Goal: Task Accomplishment & Management: Use online tool/utility

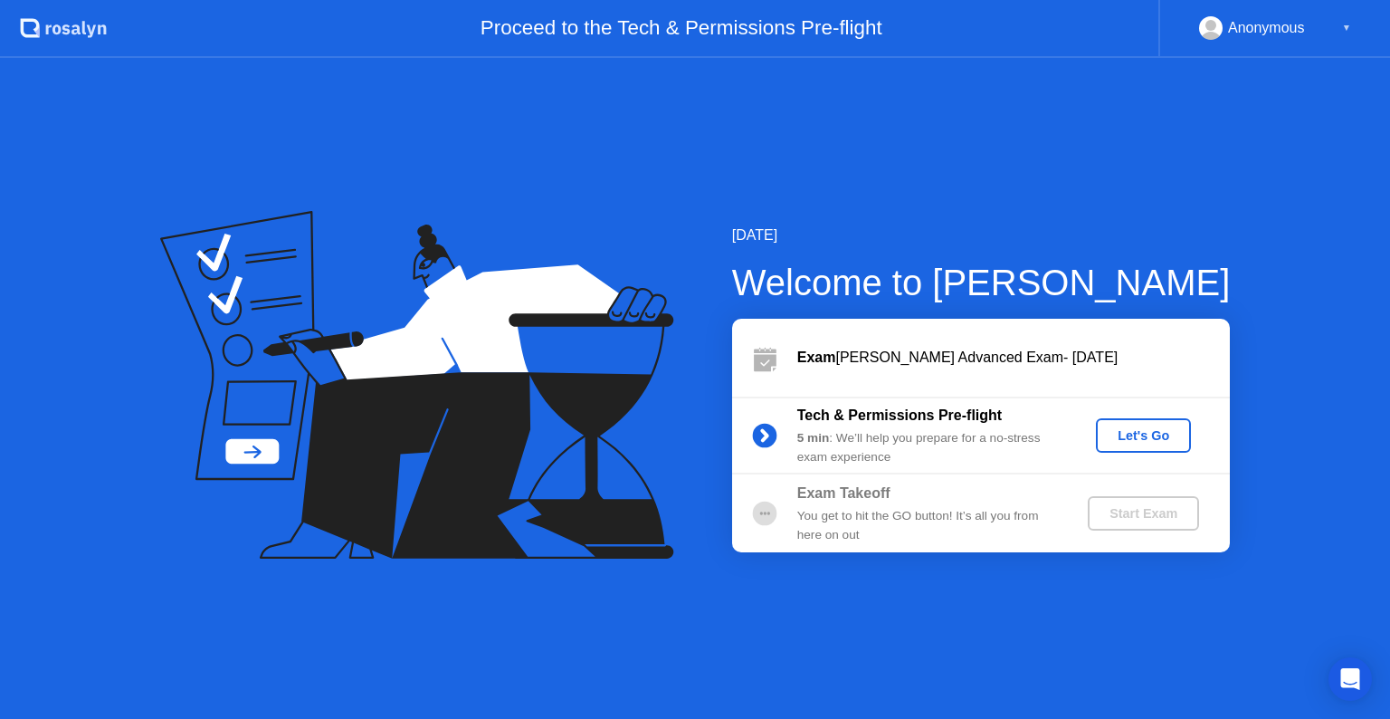
click at [1143, 438] on div "Let's Go" at bounding box center [1143, 435] width 81 height 14
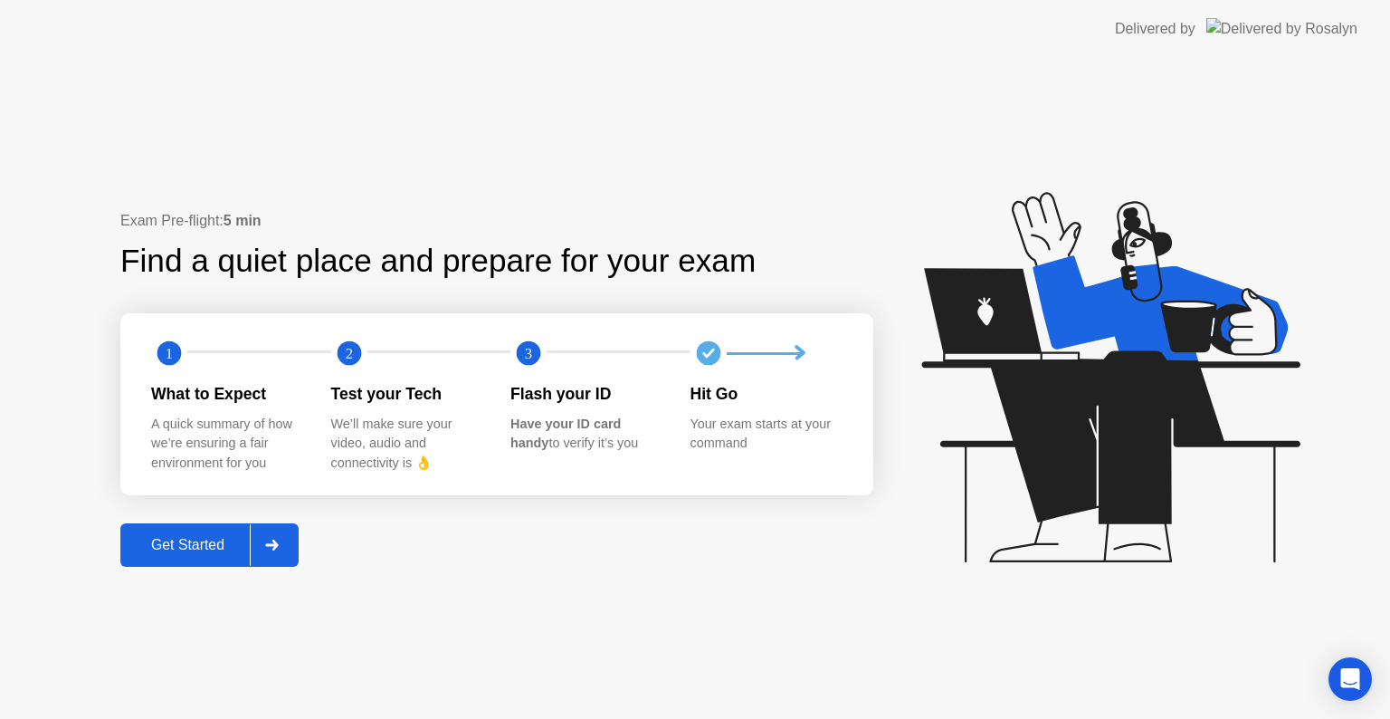
click at [188, 547] on div "Get Started" at bounding box center [188, 545] width 124 height 16
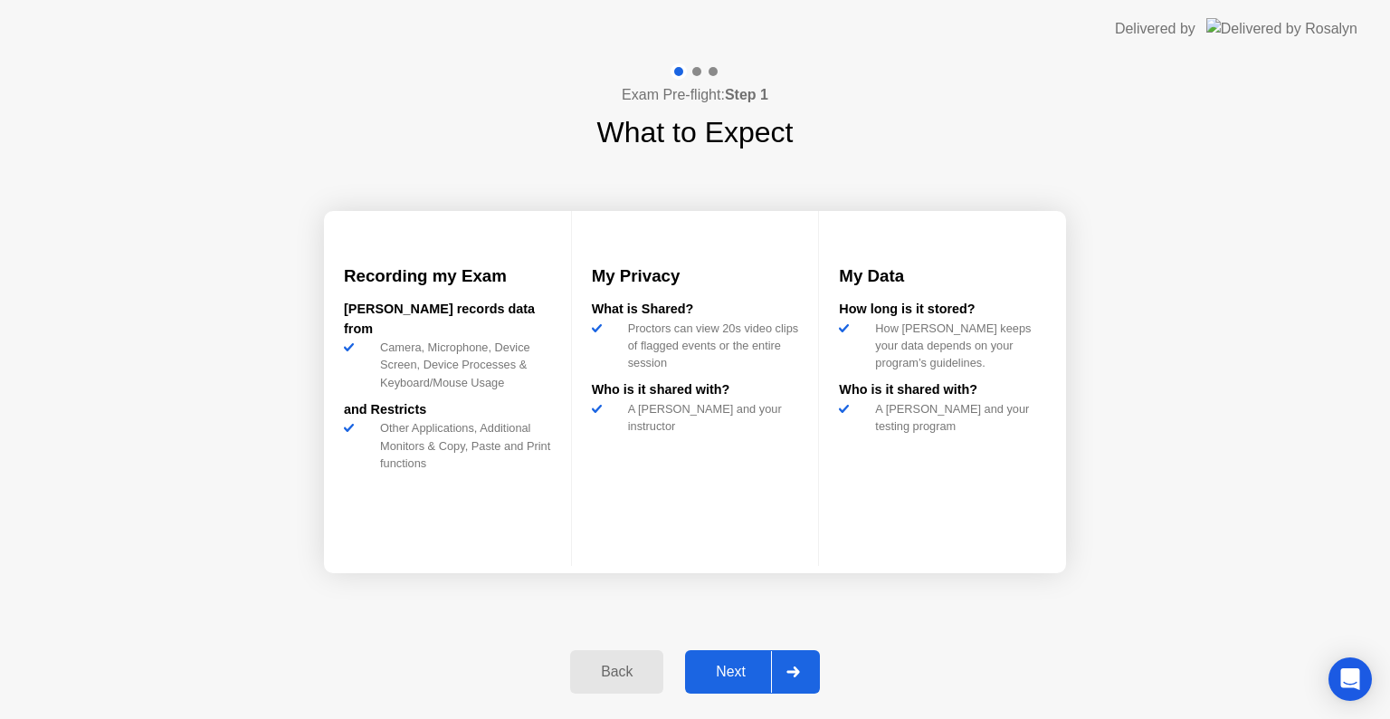
click at [728, 676] on div "Next" at bounding box center [731, 671] width 81 height 16
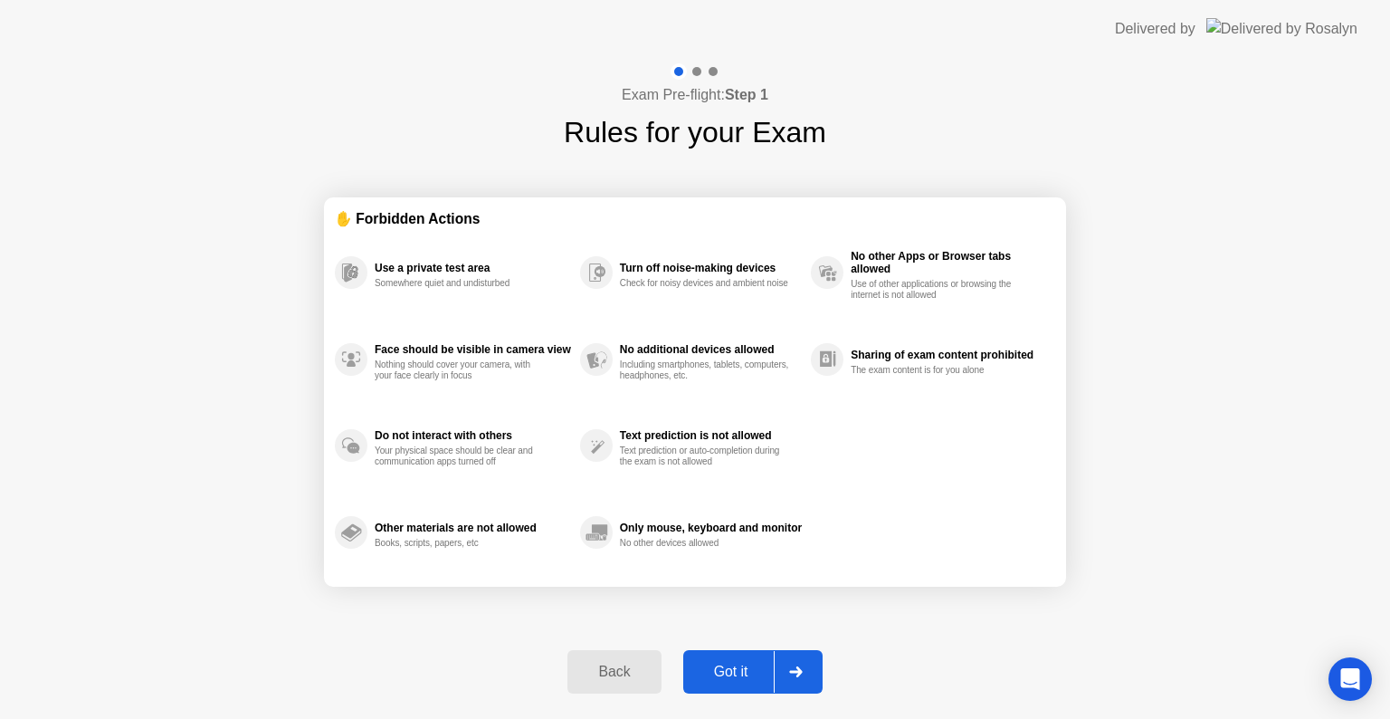
click at [732, 677] on div "Got it" at bounding box center [731, 671] width 85 height 16
select select "**********"
select select "*******"
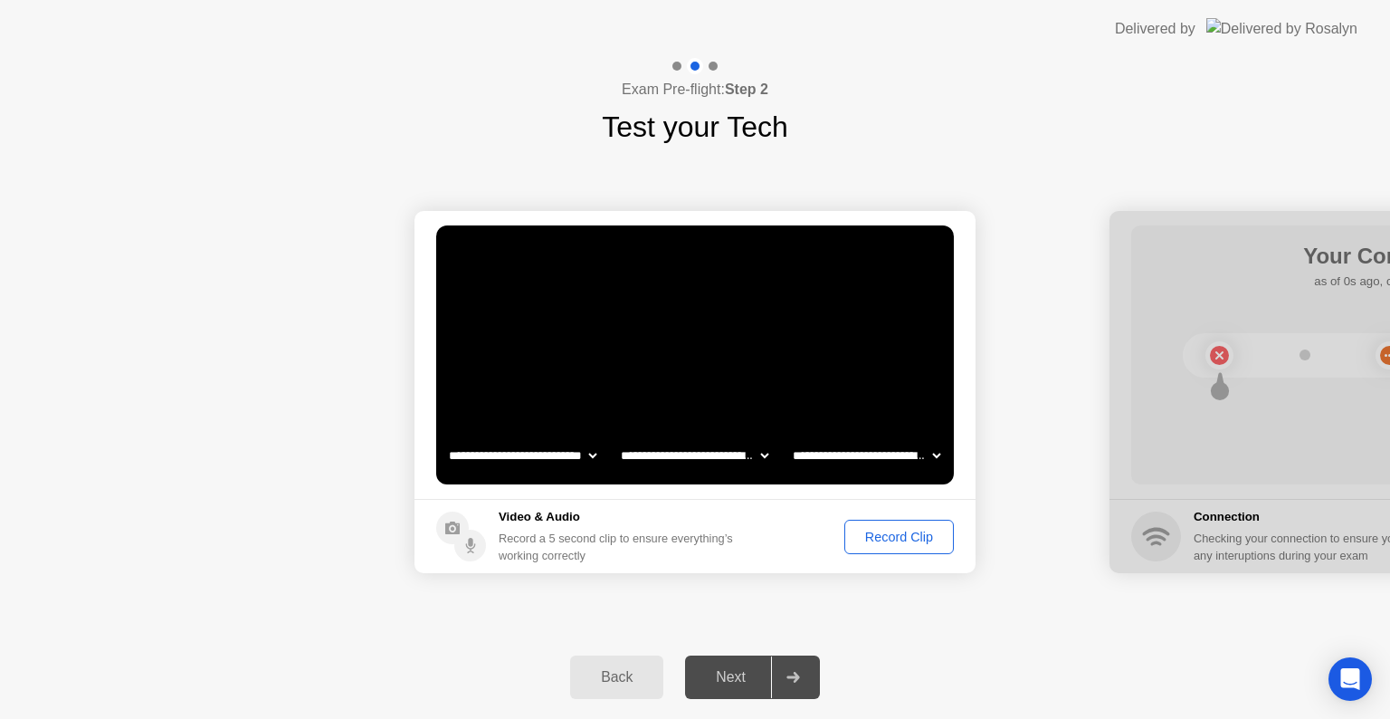
click at [727, 679] on div "Next" at bounding box center [731, 677] width 81 height 16
click at [887, 539] on div "Record Clip" at bounding box center [899, 536] width 97 height 14
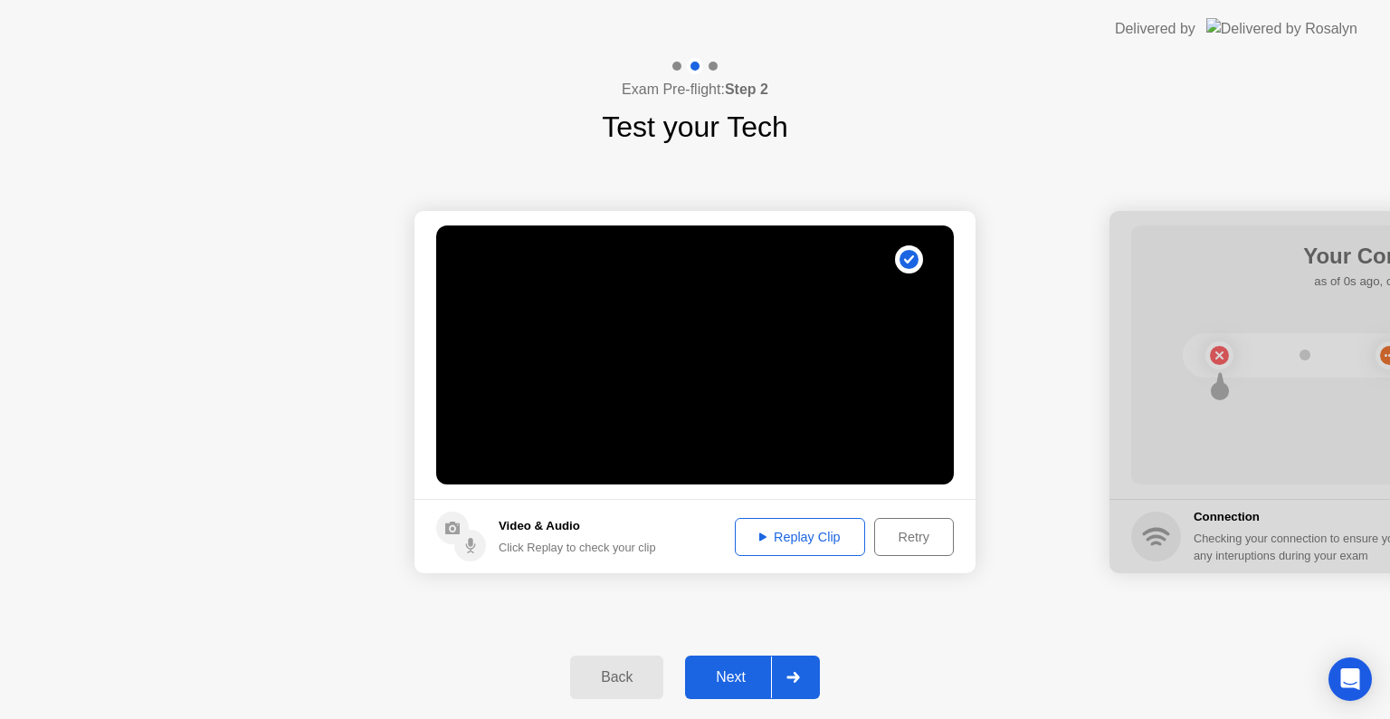
click at [738, 685] on div "Next" at bounding box center [731, 677] width 81 height 16
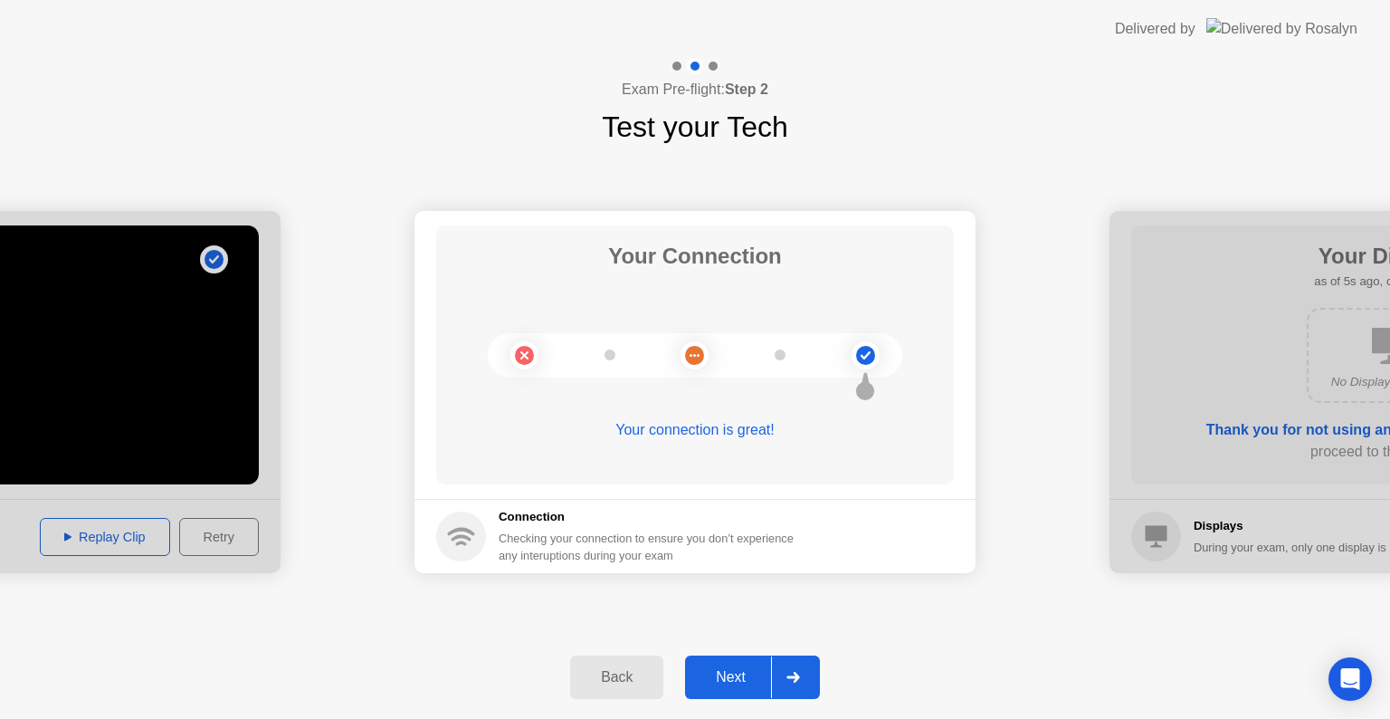
click at [739, 684] on div "Next" at bounding box center [731, 677] width 81 height 16
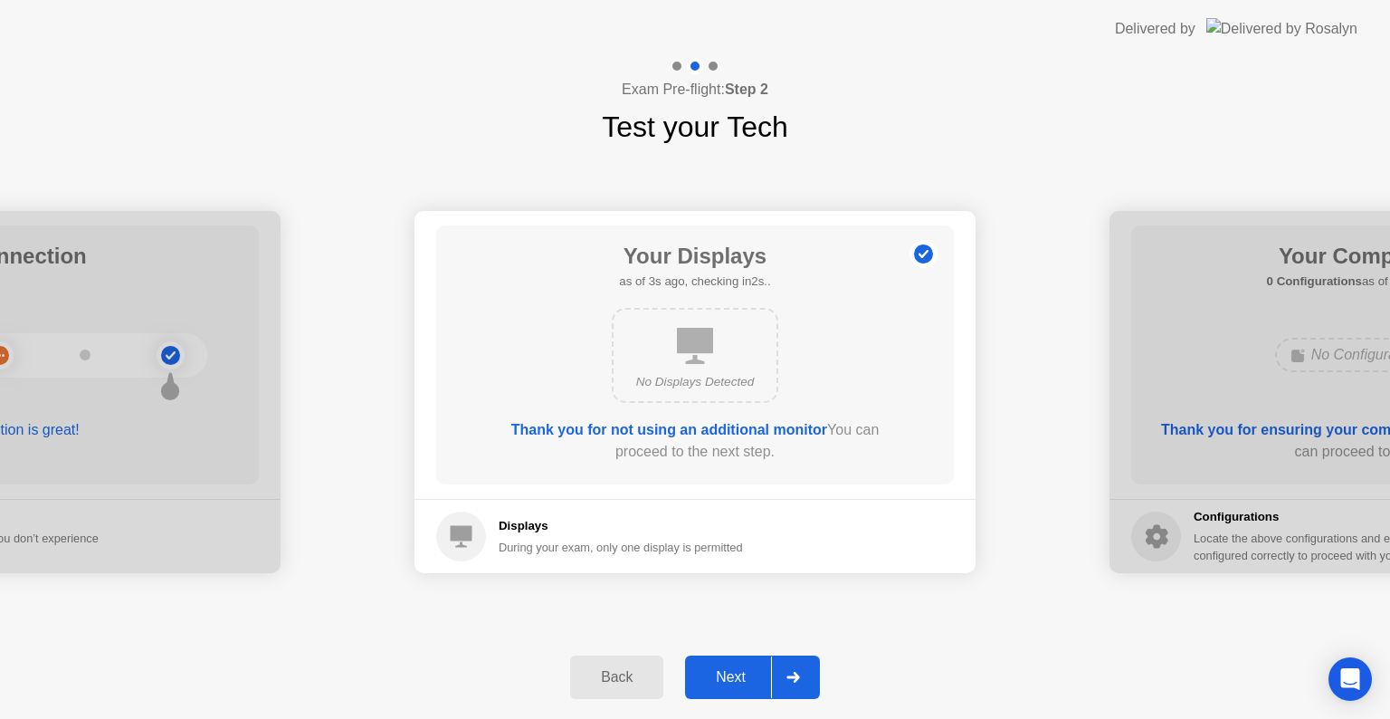
click at [736, 684] on div "Next" at bounding box center [731, 677] width 81 height 16
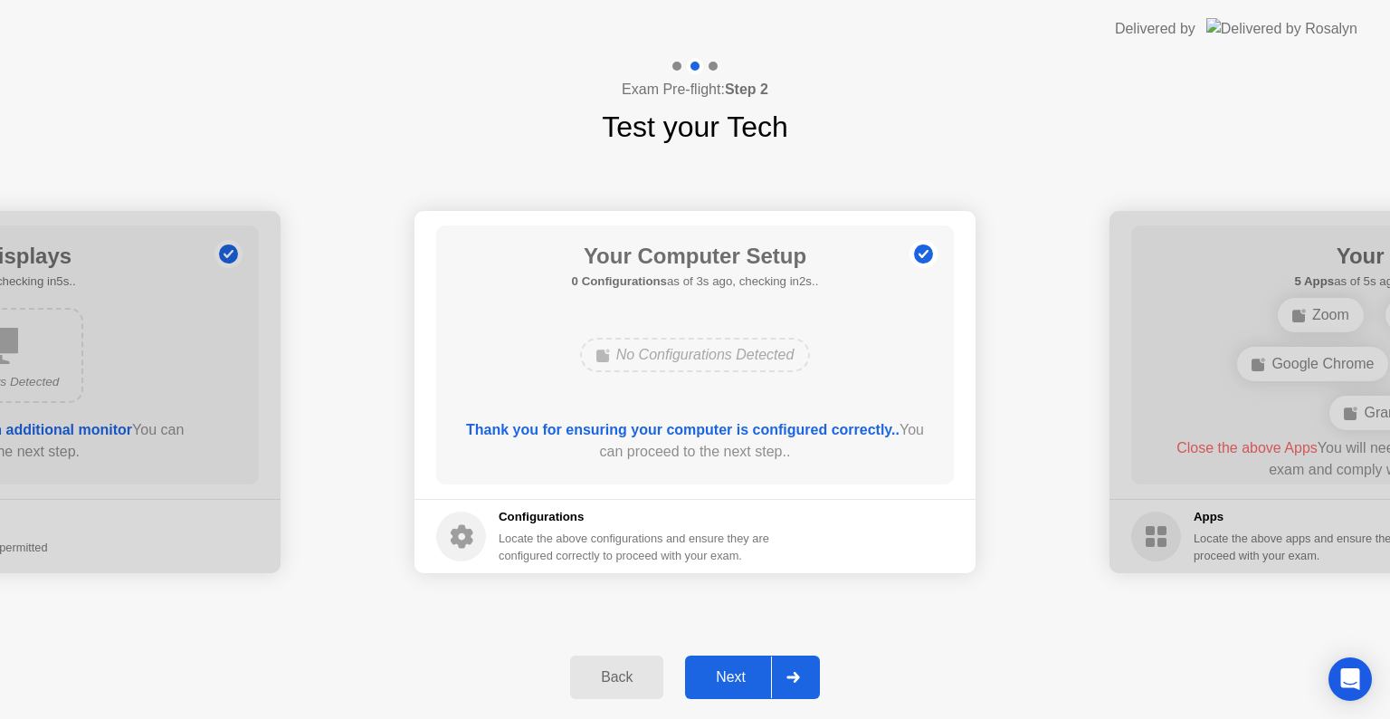
click at [736, 684] on div "Next" at bounding box center [731, 677] width 81 height 16
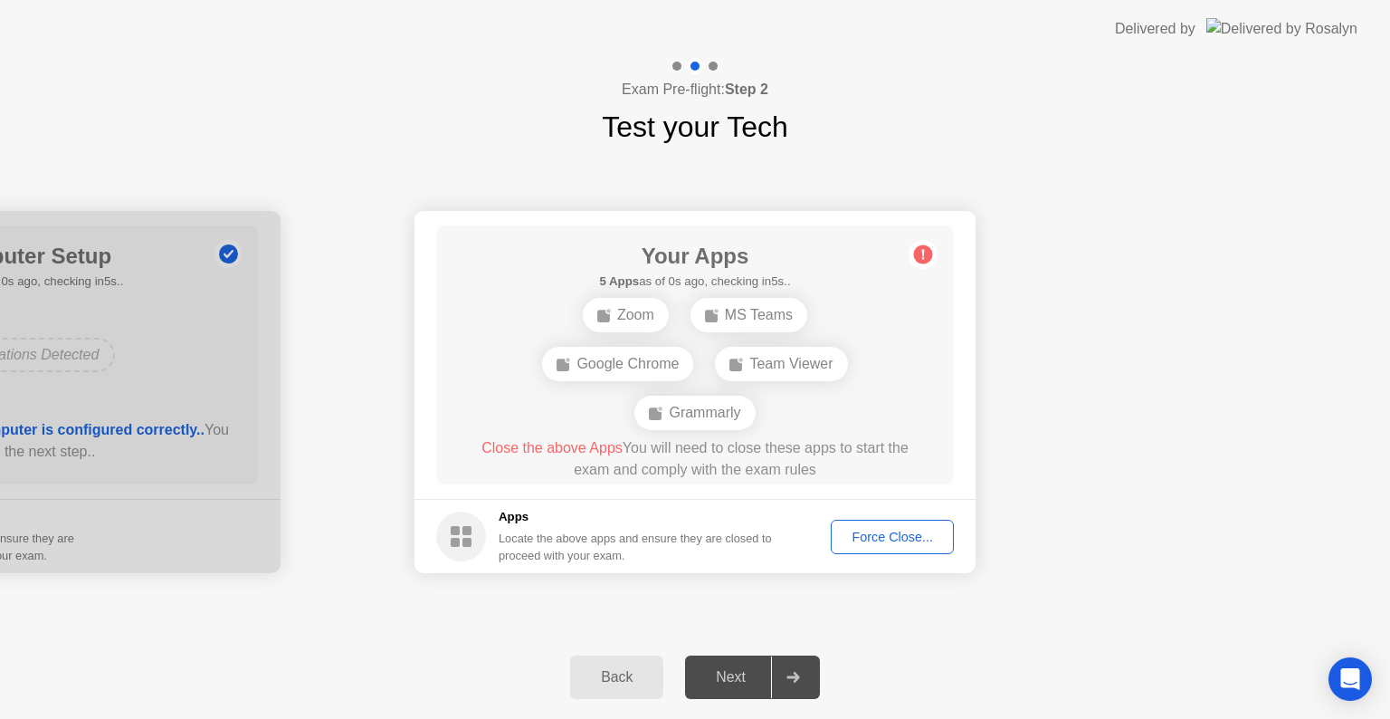
click at [868, 539] on div "Force Close..." at bounding box center [892, 536] width 110 height 14
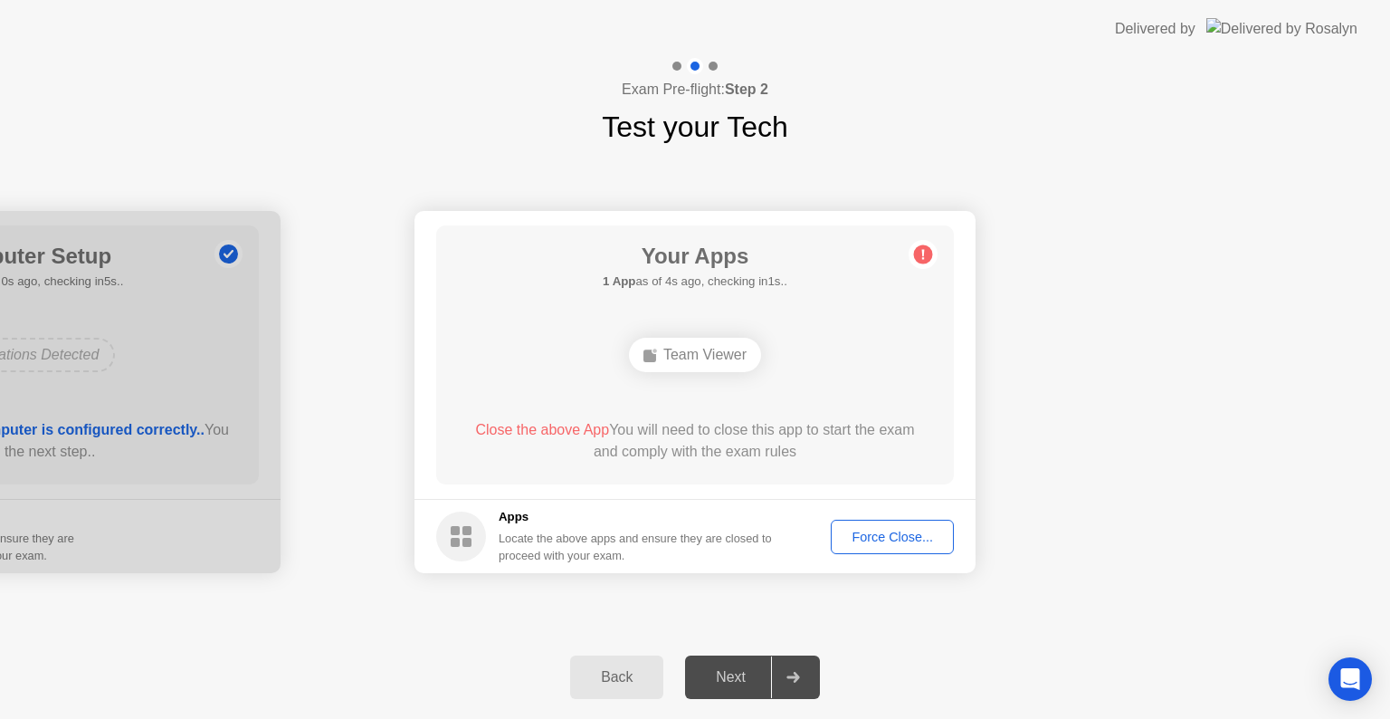
click at [724, 358] on div "Team Viewer" at bounding box center [695, 355] width 132 height 34
click at [882, 536] on div "Force Close..." at bounding box center [892, 536] width 110 height 14
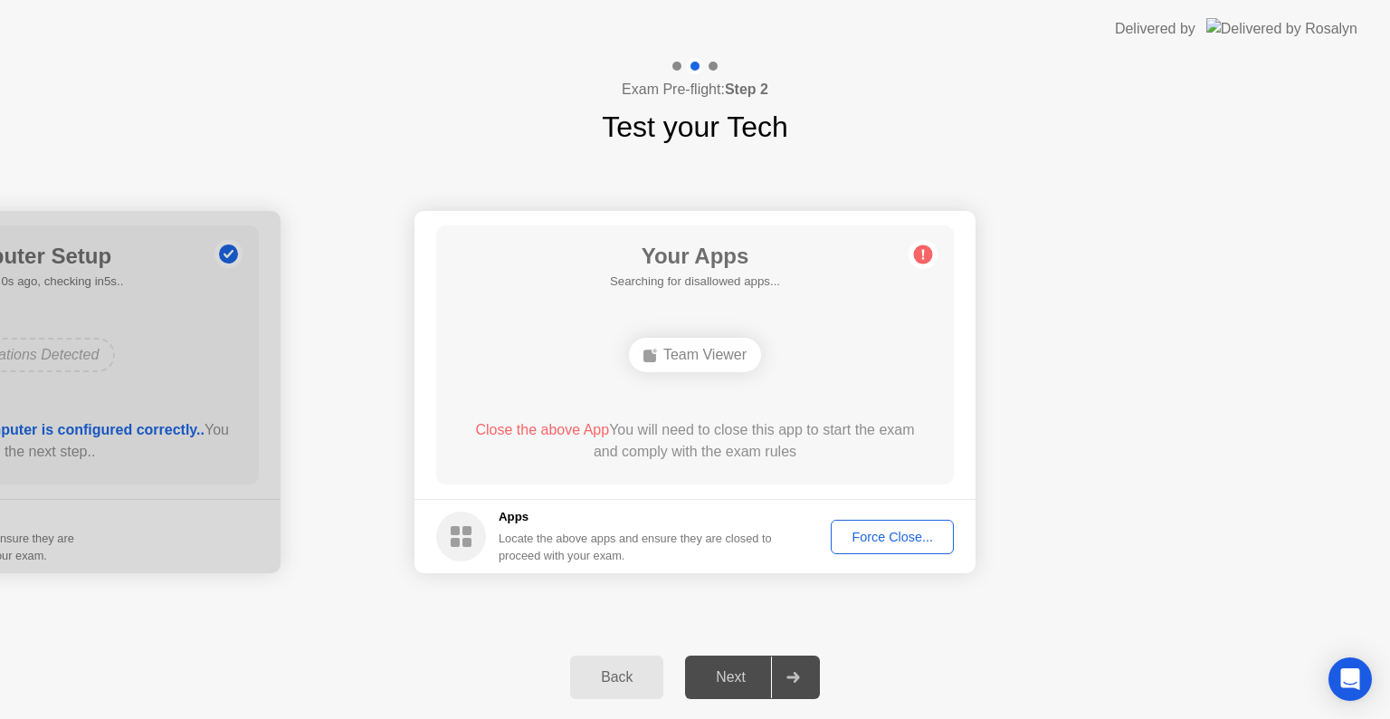
click at [614, 562] on div "Locate the above apps and ensure they are closed to proceed with your exam." at bounding box center [636, 546] width 274 height 34
click at [469, 539] on rect at bounding box center [466, 542] width 9 height 9
click at [582, 547] on div "Locate the above apps and ensure they are closed to proceed with your exam." at bounding box center [636, 546] width 274 height 34
click at [918, 541] on div "Force Close..." at bounding box center [892, 536] width 110 height 14
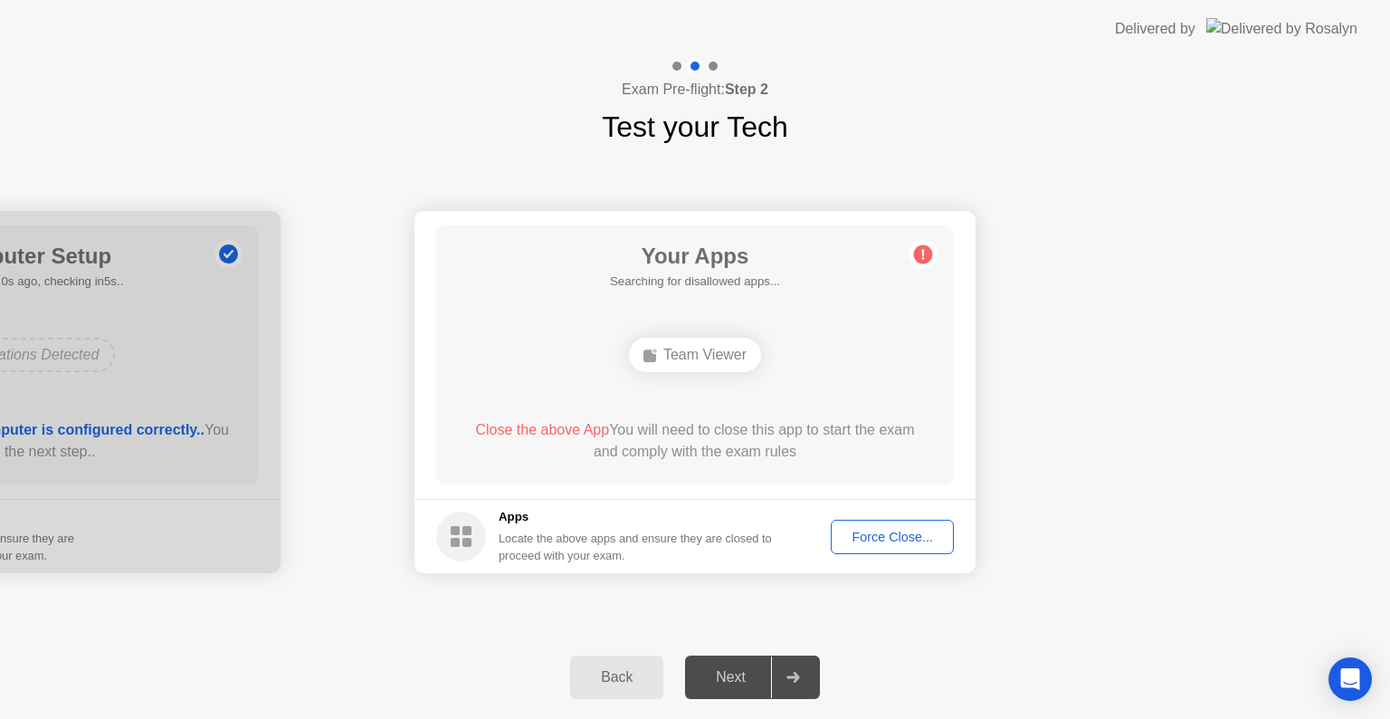
click at [883, 529] on div "Force Close..." at bounding box center [892, 536] width 110 height 14
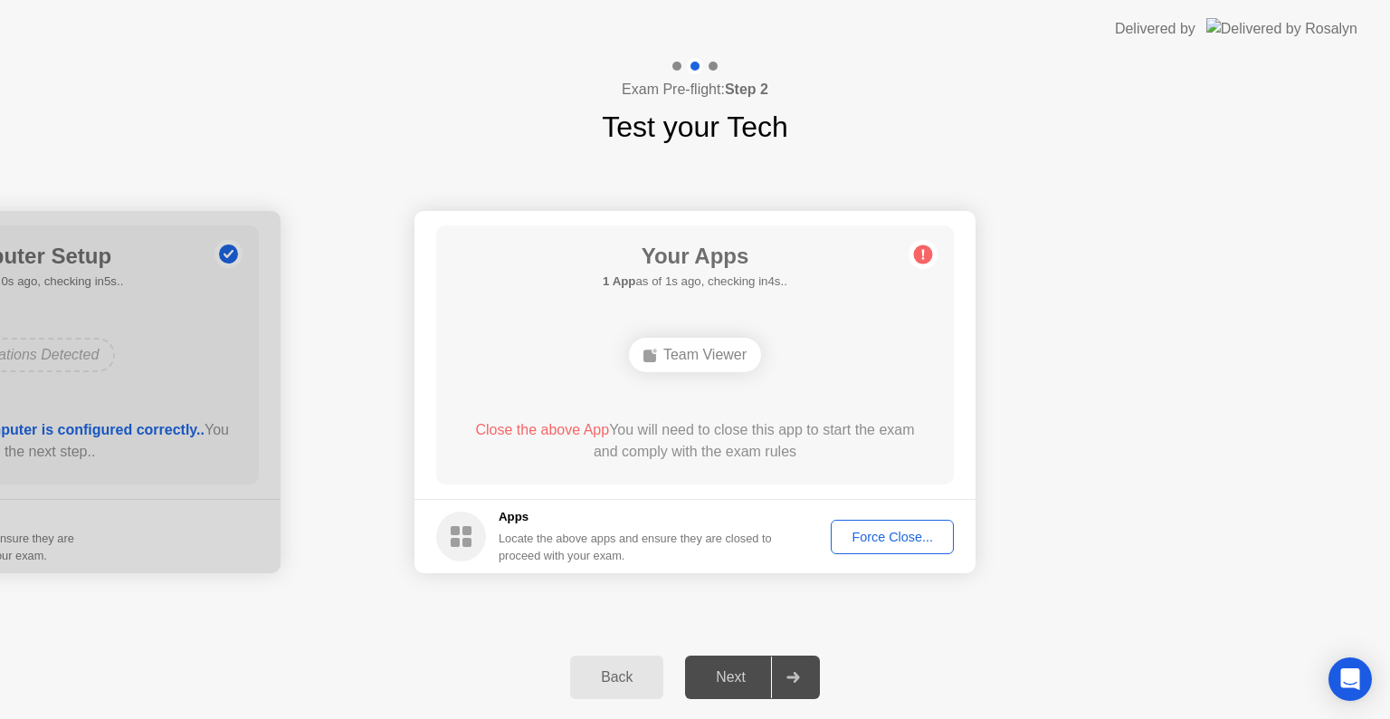
click at [923, 252] on icon at bounding box center [923, 255] width 3 height 10
click at [656, 440] on div "Close the above App You will need to close this app to start the exam and compl…" at bounding box center [695, 440] width 466 height 43
click at [463, 539] on rect at bounding box center [466, 542] width 9 height 9
click at [565, 532] on div "Locate the above apps and ensure they are closed to proceed with your exam." at bounding box center [636, 546] width 274 height 34
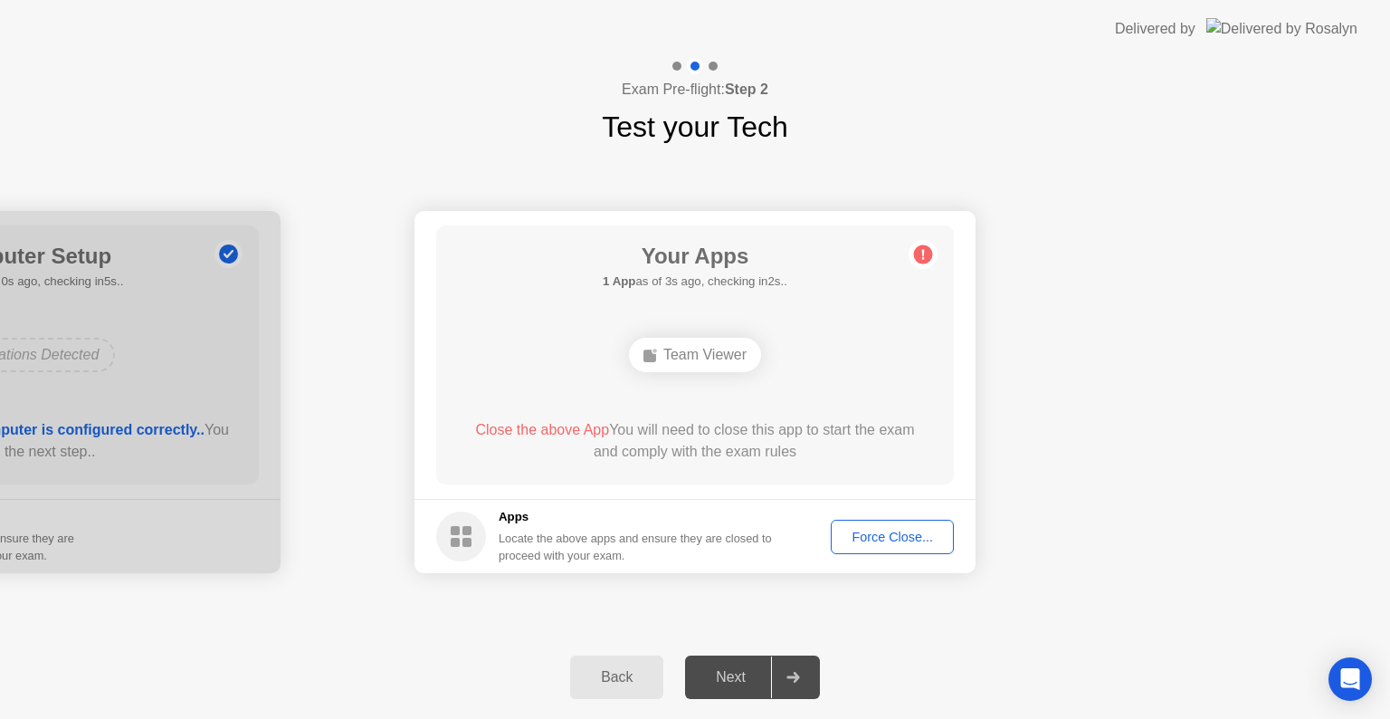
click at [712, 682] on div "Next" at bounding box center [731, 677] width 81 height 16
click at [872, 543] on div "Force Close..." at bounding box center [892, 536] width 110 height 14
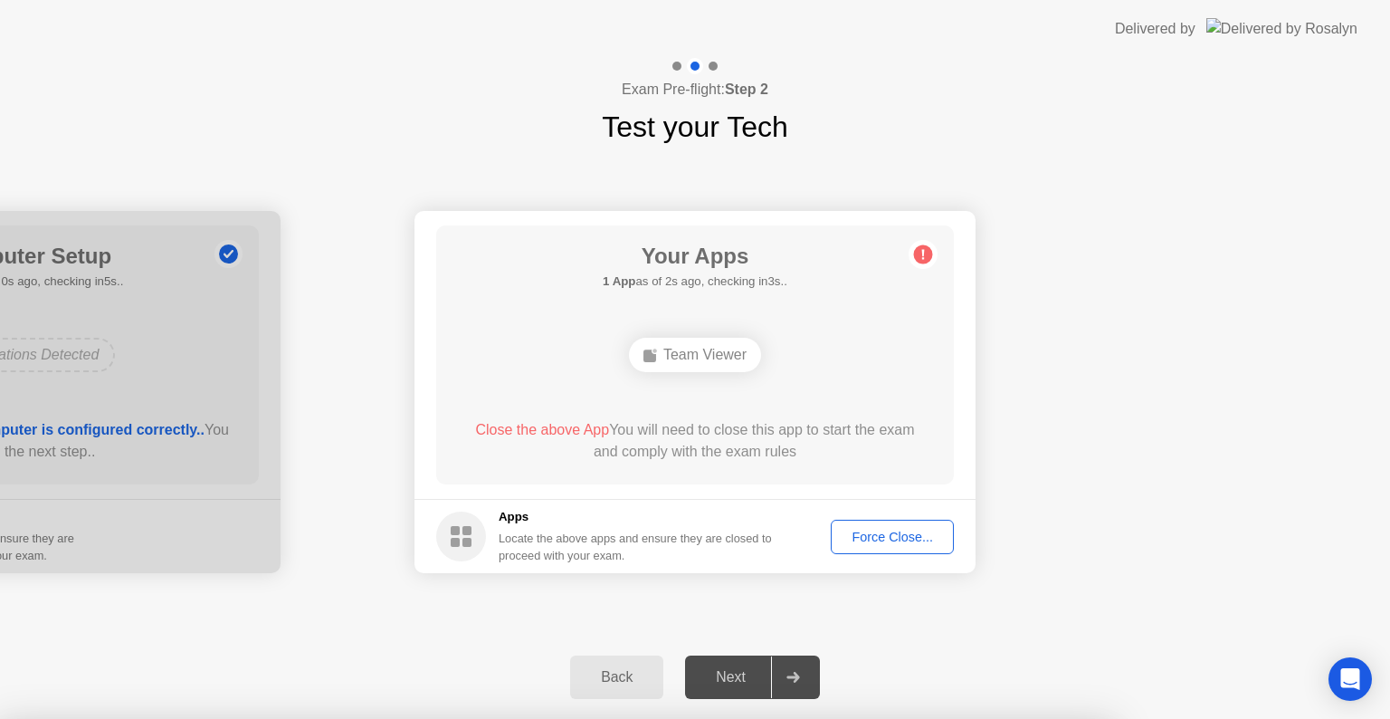
click at [1110, 718] on div at bounding box center [695, 719] width 1390 height 0
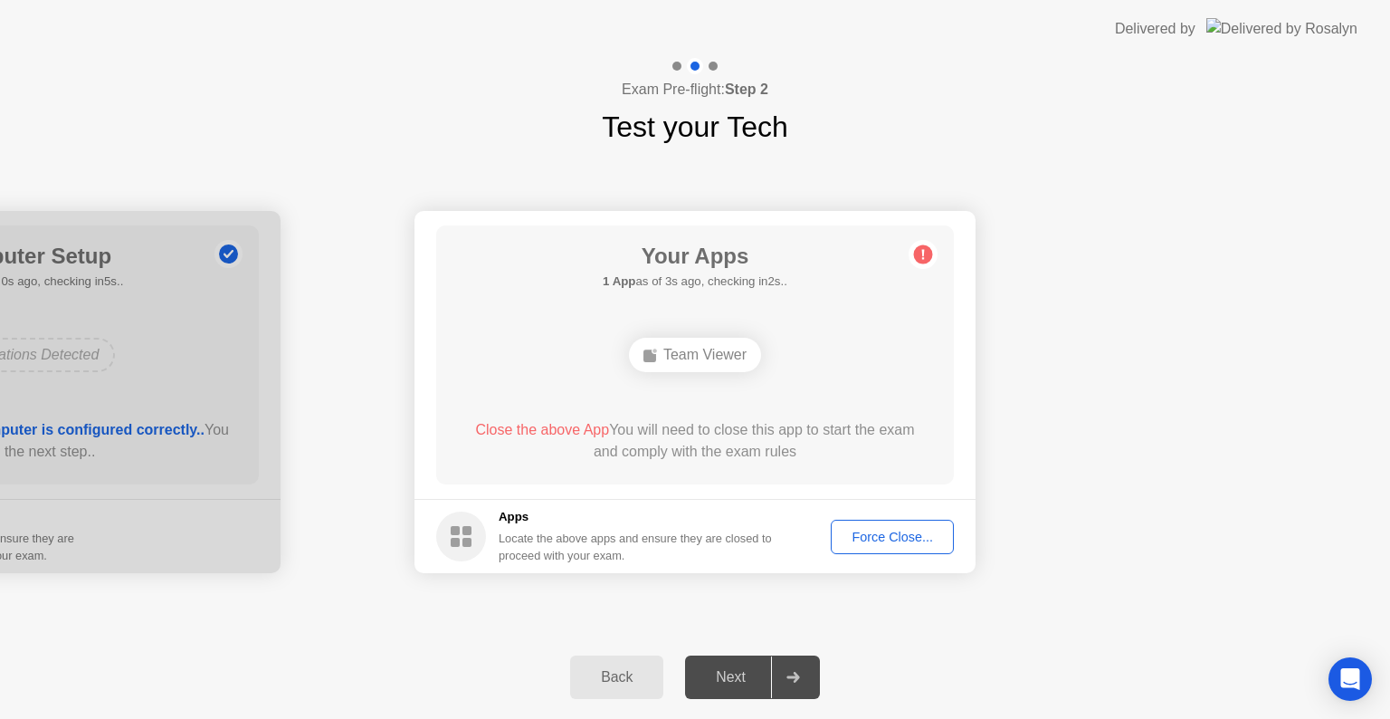
click at [913, 543] on div "Force Close..." at bounding box center [892, 536] width 110 height 14
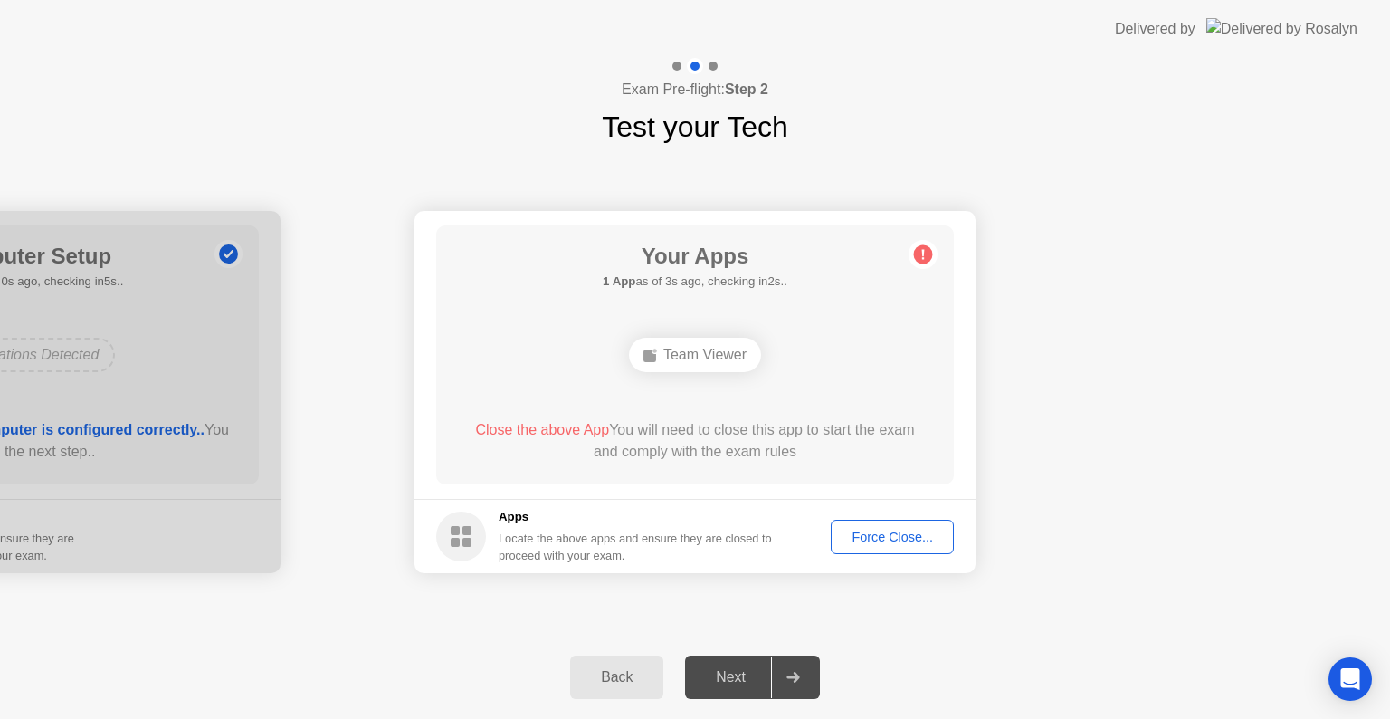
click at [777, 460] on div "Close the above App You will need to close this app to start the exam and compl…" at bounding box center [695, 440] width 466 height 43
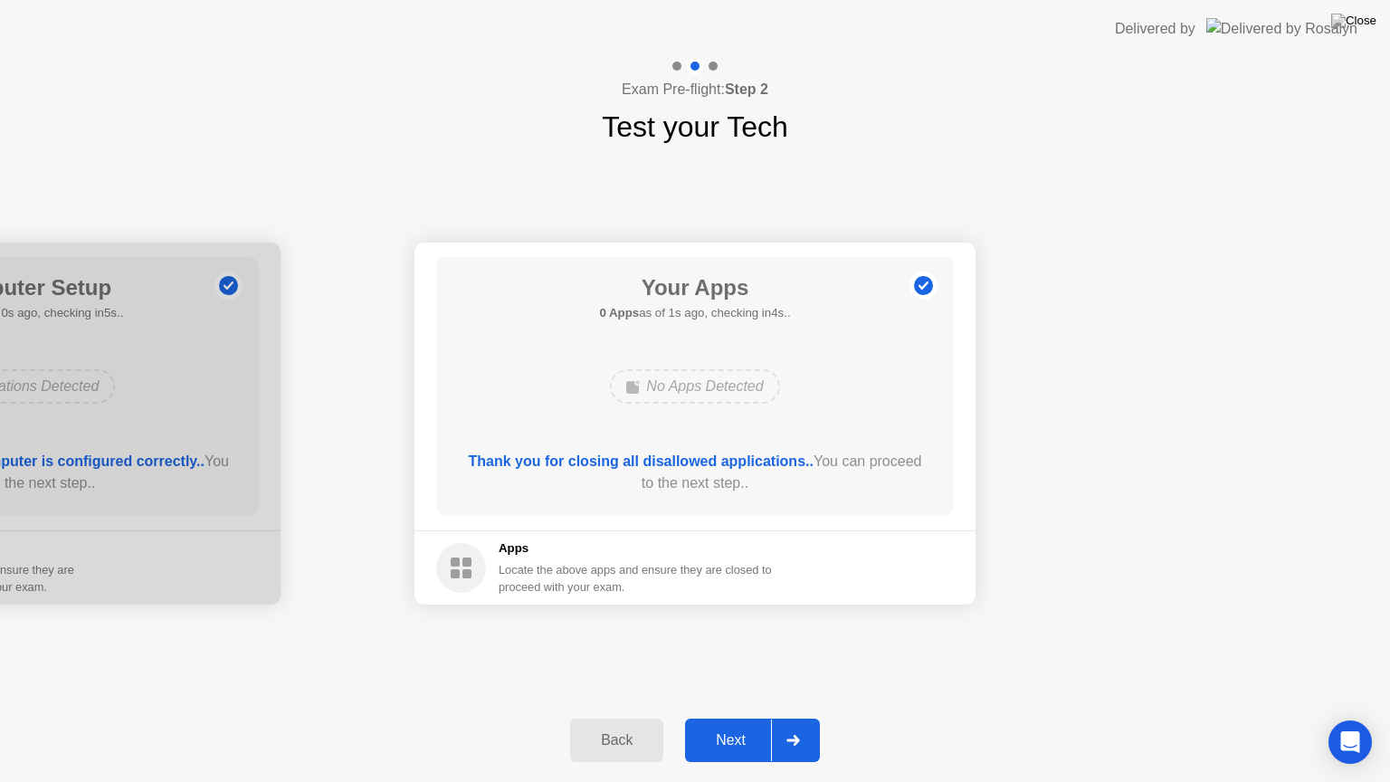
click at [532, 275] on div "Your Apps 0 Apps as of 1s ago, checking in4s.. No Apps Detected Thank you for c…" at bounding box center [695, 386] width 518 height 259
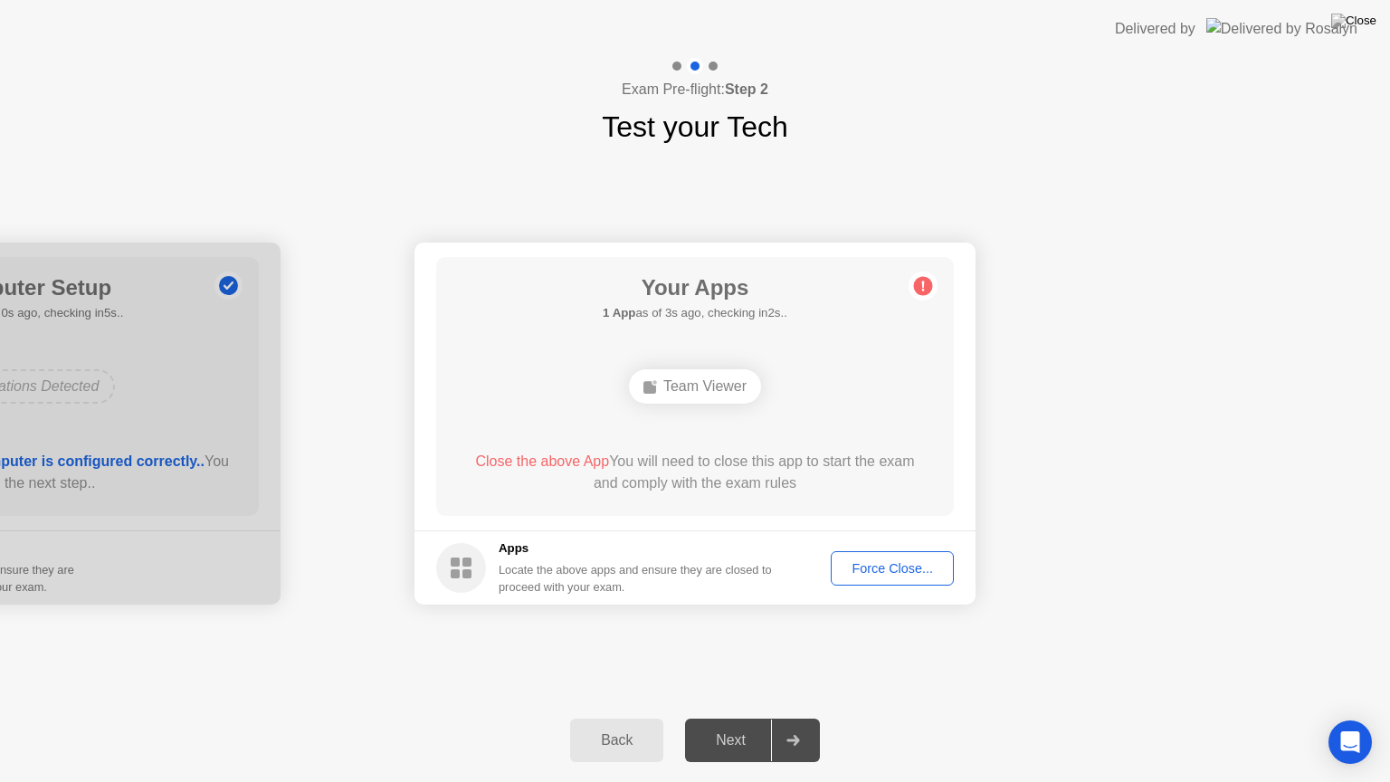
click at [876, 561] on div "Force Close..." at bounding box center [892, 568] width 110 height 14
click at [883, 574] on div "Force Close..." at bounding box center [892, 568] width 110 height 14
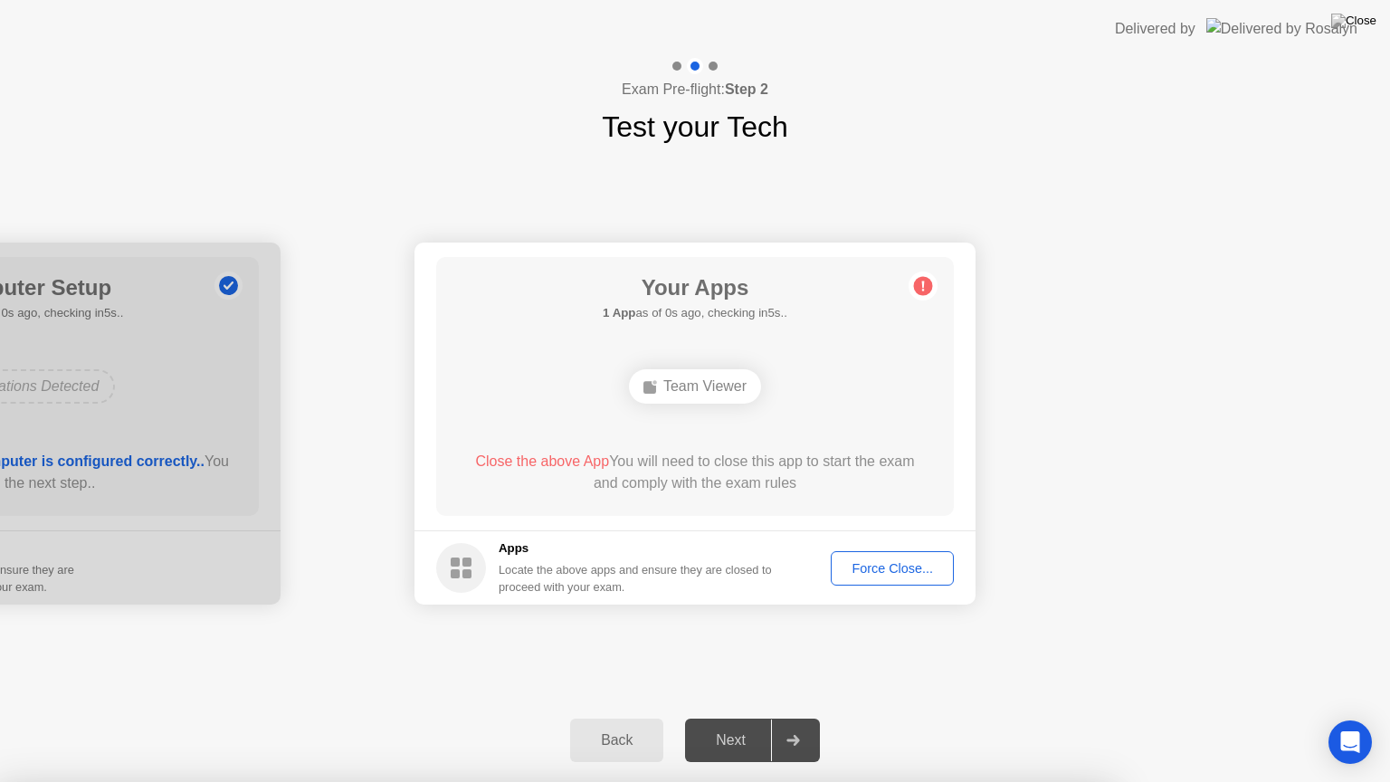
click at [930, 641] on div "**********" at bounding box center [695, 423] width 1390 height 550
click at [716, 718] on div "Next" at bounding box center [731, 740] width 81 height 16
click at [595, 718] on div "Back" at bounding box center [617, 740] width 82 height 16
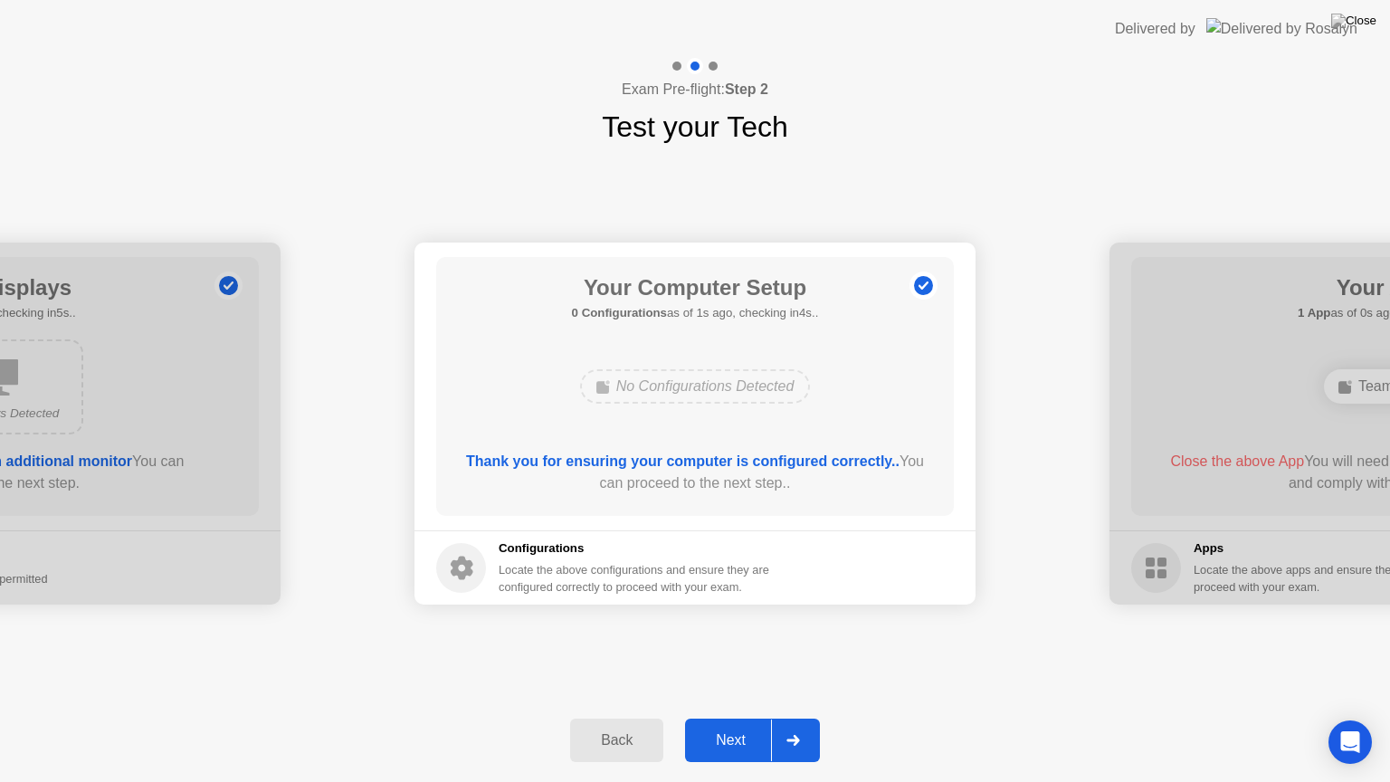
click at [732, 718] on div "Next" at bounding box center [731, 740] width 81 height 16
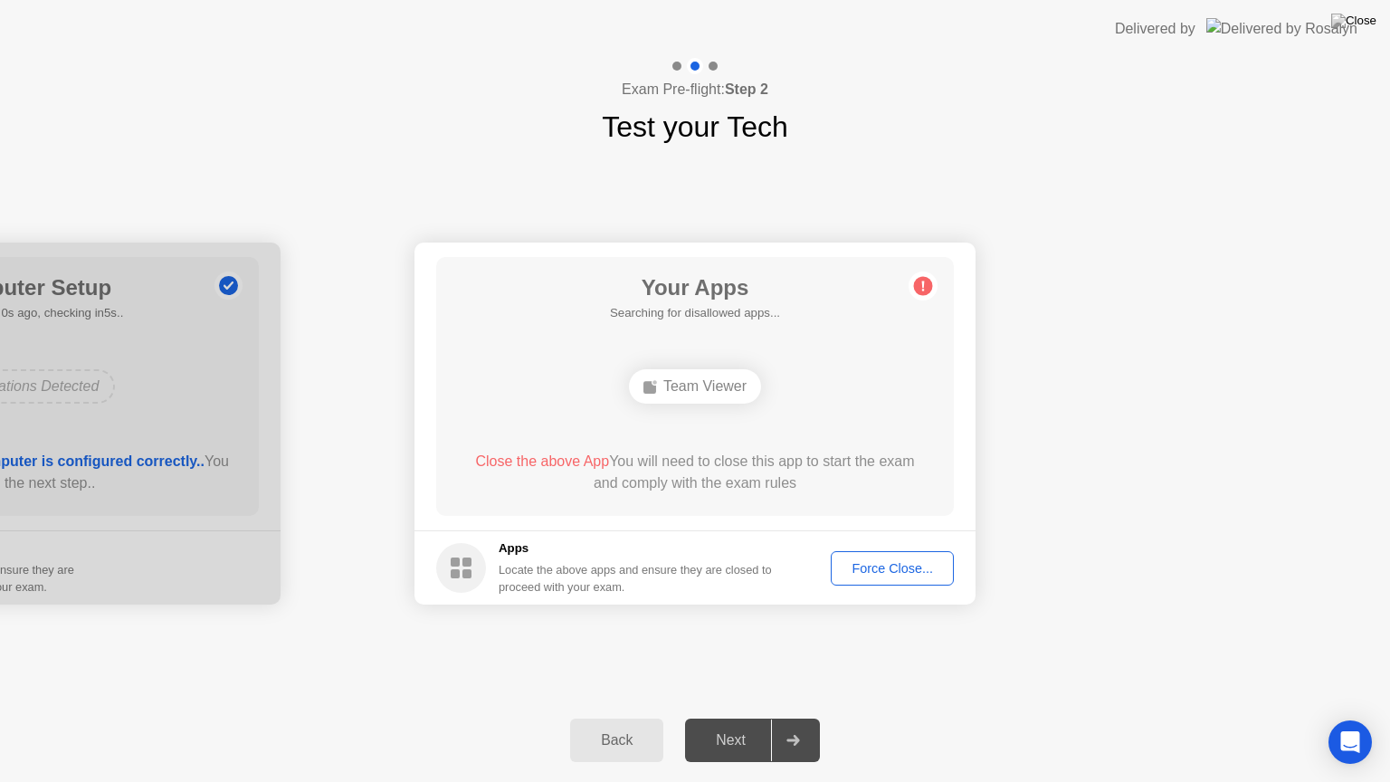
click at [1282, 32] on img at bounding box center [1281, 28] width 151 height 21
click at [1162, 648] on div "**********" at bounding box center [695, 423] width 1390 height 550
click at [1119, 698] on div "**********" at bounding box center [695, 423] width 1390 height 550
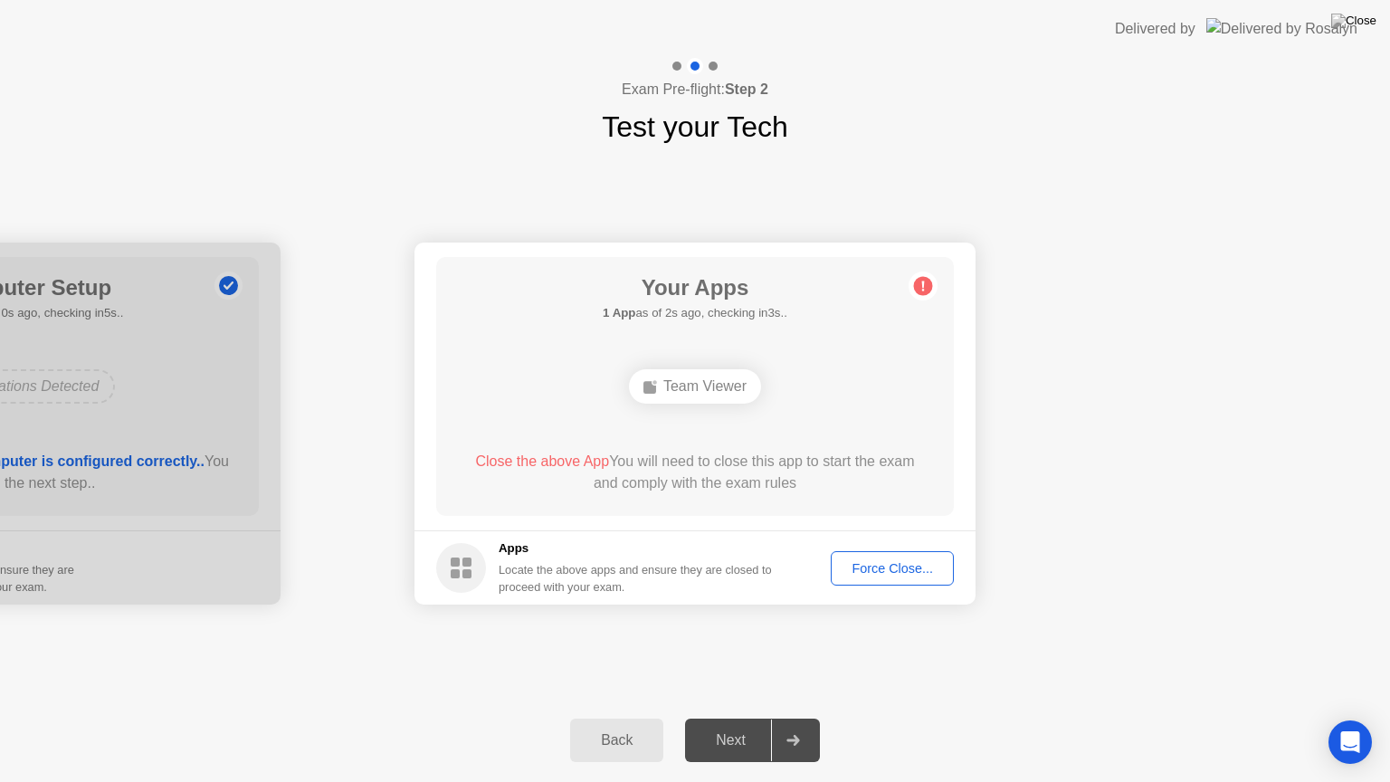
click at [915, 578] on button "Force Close..." at bounding box center [892, 568] width 123 height 34
click at [1358, 20] on img at bounding box center [1353, 21] width 45 height 14
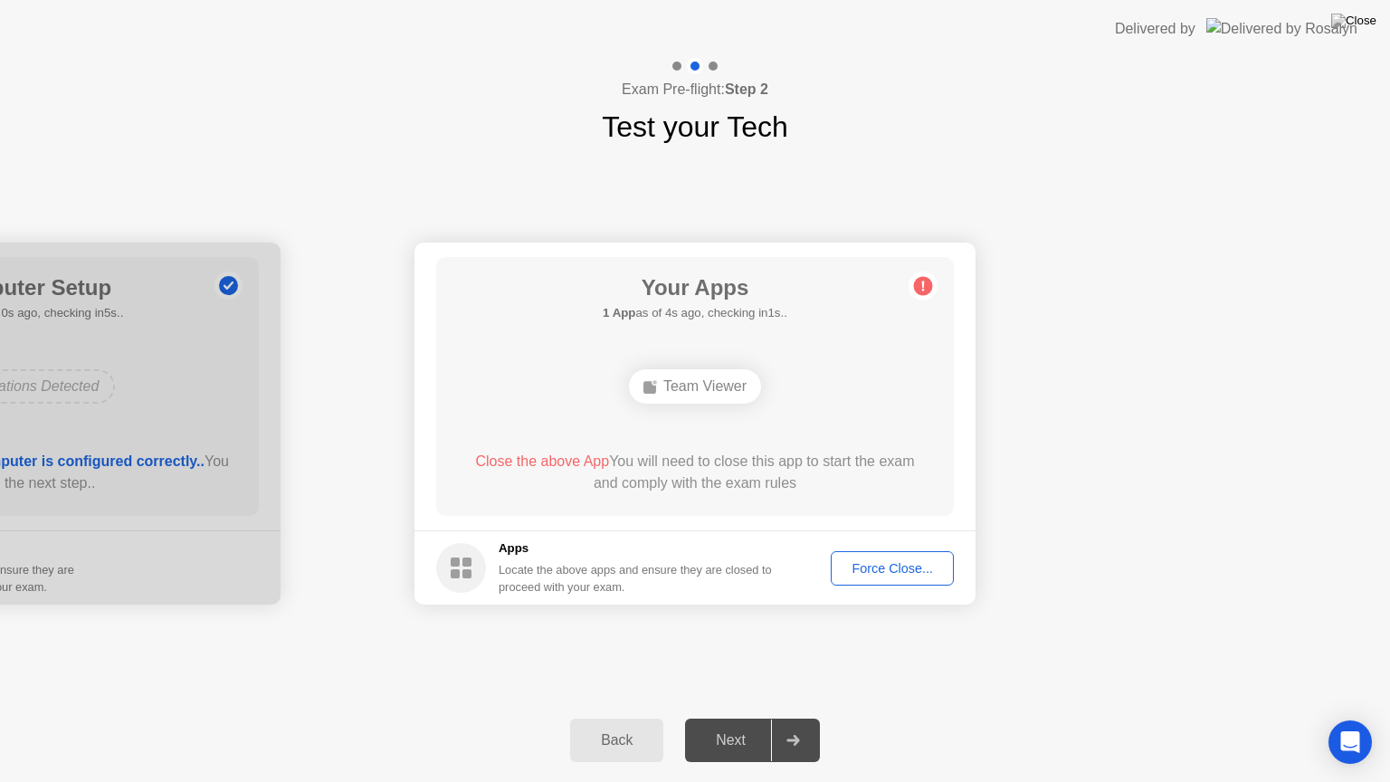
click at [889, 572] on div "Force Close..." at bounding box center [892, 568] width 110 height 14
click at [290, 718] on div "Back Next" at bounding box center [695, 740] width 1390 height 83
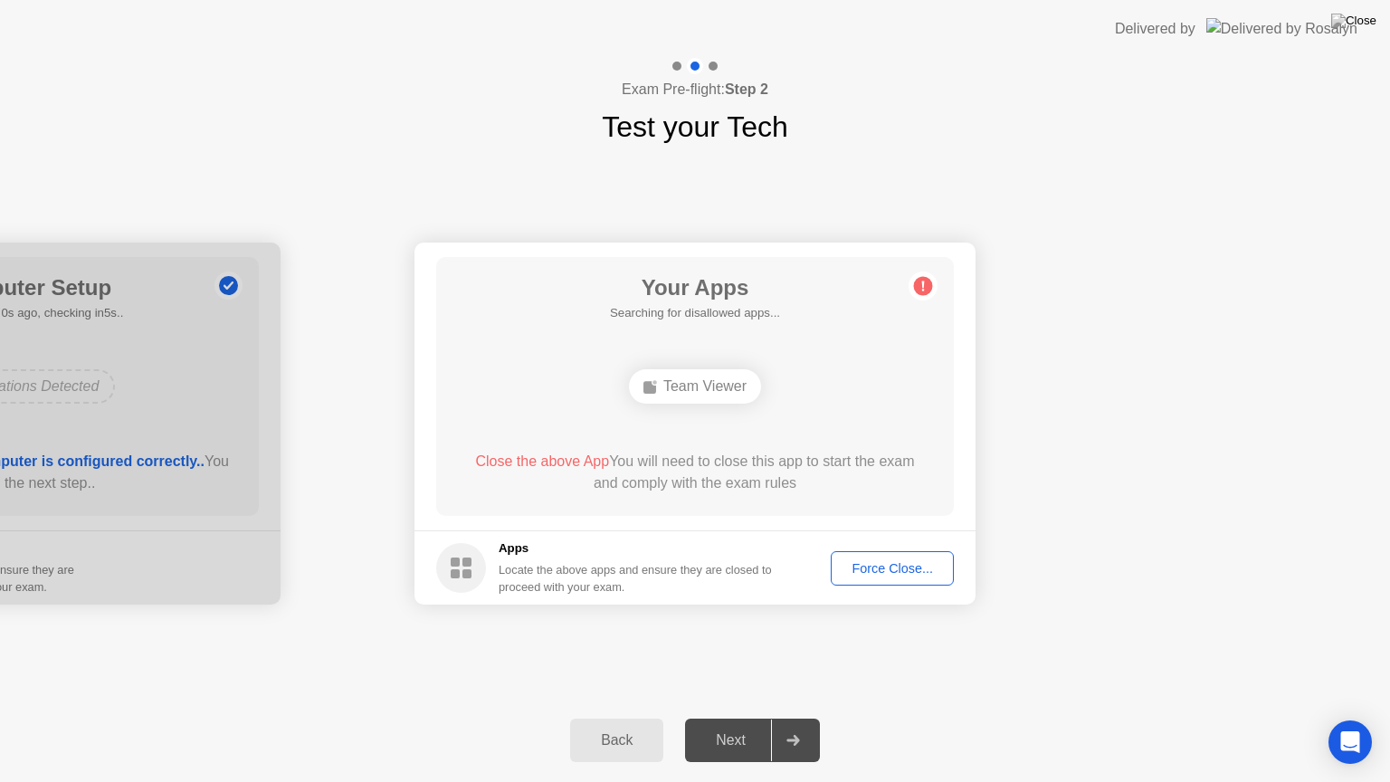
click at [872, 565] on div "Force Close..." at bounding box center [892, 568] width 110 height 14
click at [1364, 25] on img at bounding box center [1353, 21] width 45 height 14
